Goal: Task Accomplishment & Management: Use online tool/utility

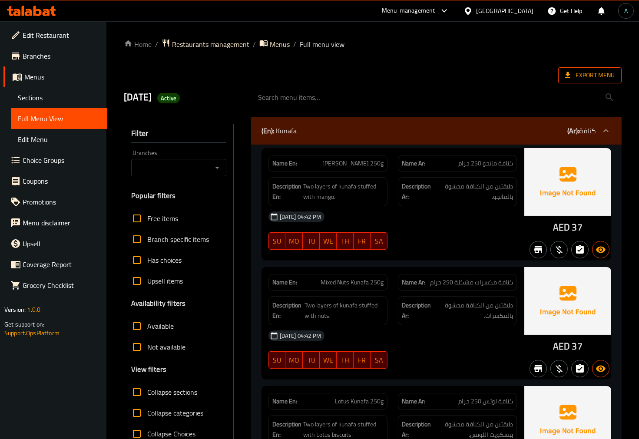
click at [595, 70] on span "Export Menu" at bounding box center [590, 75] width 50 height 11
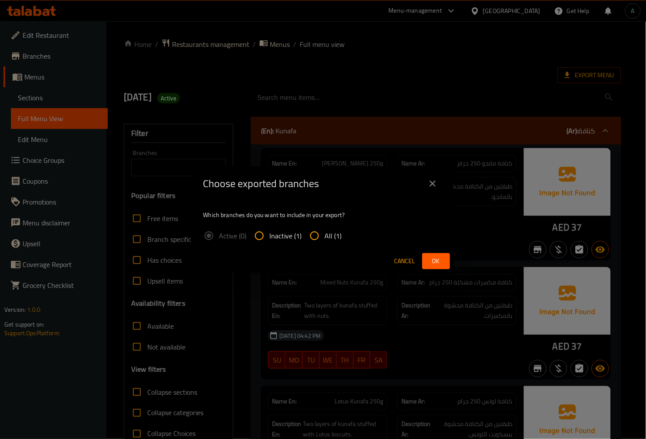
click at [319, 230] on input "All (1)" at bounding box center [314, 236] width 21 height 21
radio input "true"
click at [426, 259] on button "Ok" at bounding box center [436, 261] width 28 height 16
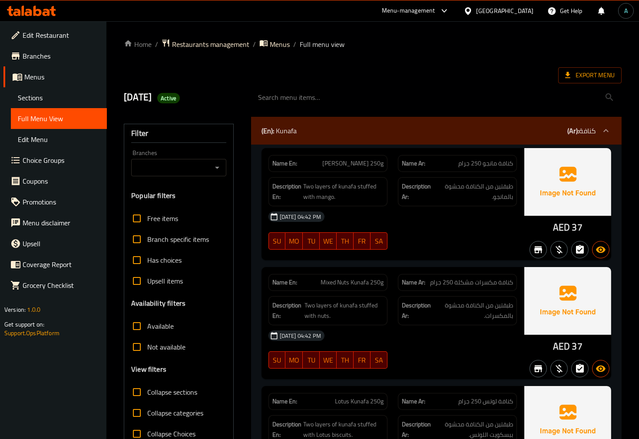
click at [27, 10] on icon at bounding box center [28, 12] width 7 height 7
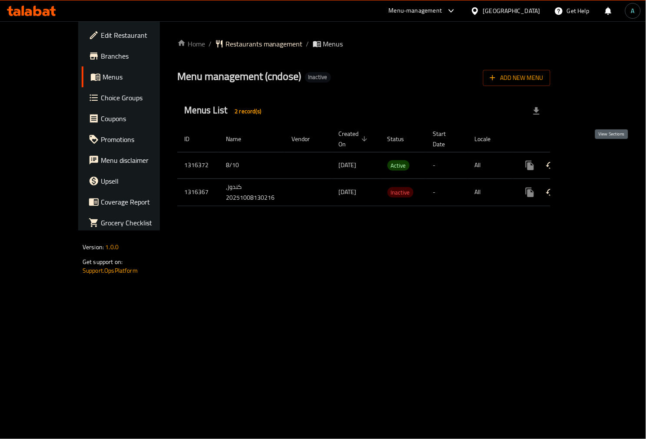
click at [598, 160] on icon "enhanced table" at bounding box center [593, 165] width 10 height 10
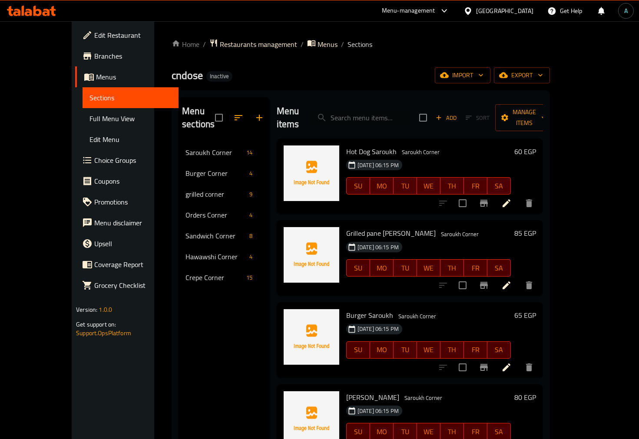
click at [90, 124] on span "Full Menu View" at bounding box center [131, 118] width 82 height 10
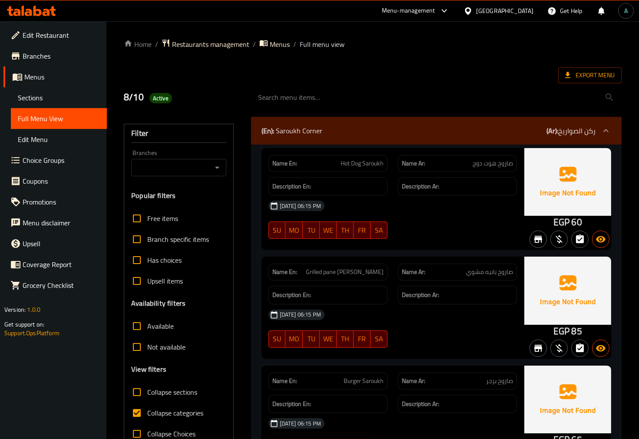
click at [175, 412] on span "Collapse categories" at bounding box center [175, 413] width 56 height 10
click at [147, 412] on input "Collapse categories" at bounding box center [136, 413] width 21 height 21
checkbox input "false"
drag, startPoint x: 555, startPoint y: 224, endPoint x: 571, endPoint y: 223, distance: 15.7
click at [571, 223] on div "EGP 60" at bounding box center [568, 222] width 29 height 13
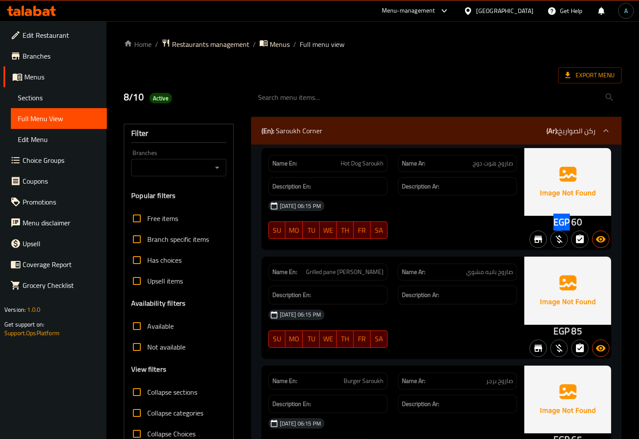
copy span "EGP"
click at [592, 77] on span "Export Menu" at bounding box center [590, 75] width 50 height 11
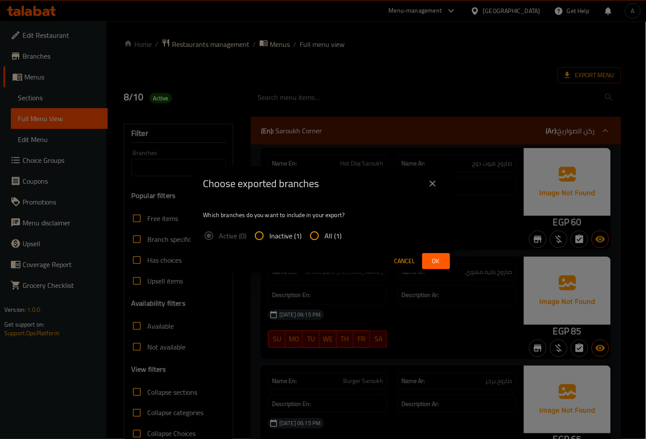
click at [338, 236] on span "All (1)" at bounding box center [333, 236] width 17 height 10
click at [325, 236] on input "All (1)" at bounding box center [314, 236] width 21 height 21
radio input "true"
click at [469, 263] on div "Choose exported branches Which branches do you want to include in your export? …" at bounding box center [323, 219] width 646 height 439
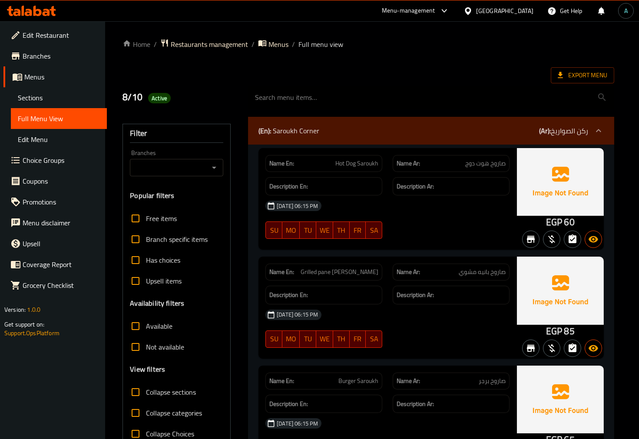
click at [453, 259] on div "Name Ar: صاروخ بانيه مشوي" at bounding box center [451, 272] width 127 height 27
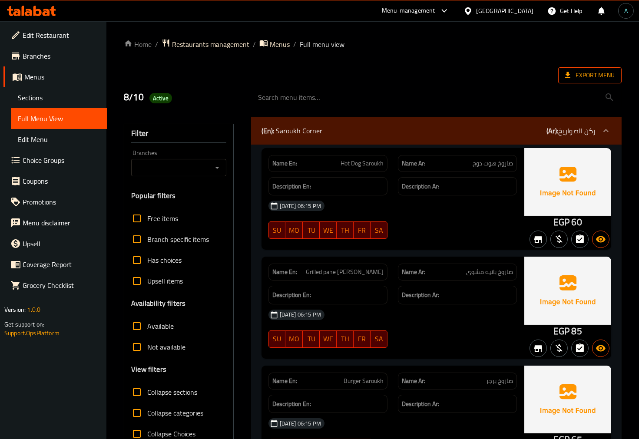
click at [618, 77] on span "Export Menu" at bounding box center [590, 75] width 63 height 16
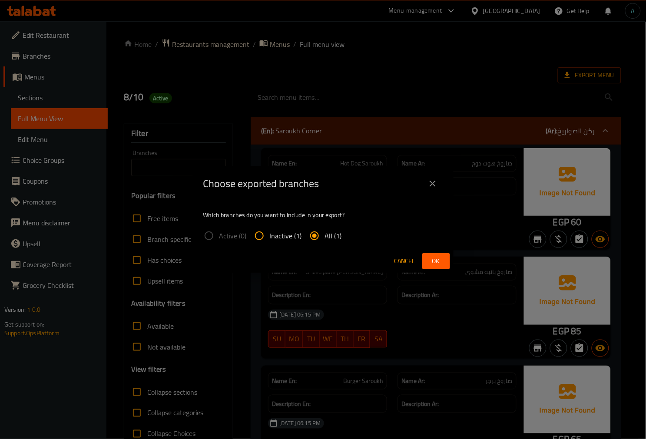
click at [432, 263] on span "Ok" at bounding box center [436, 261] width 14 height 11
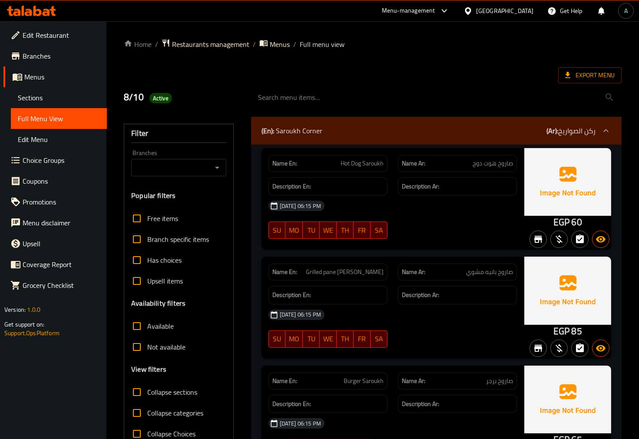
click at [155, 98] on span "Active" at bounding box center [161, 98] width 23 height 8
copy span "Active"
